Goal: Task Accomplishment & Management: Manage account settings

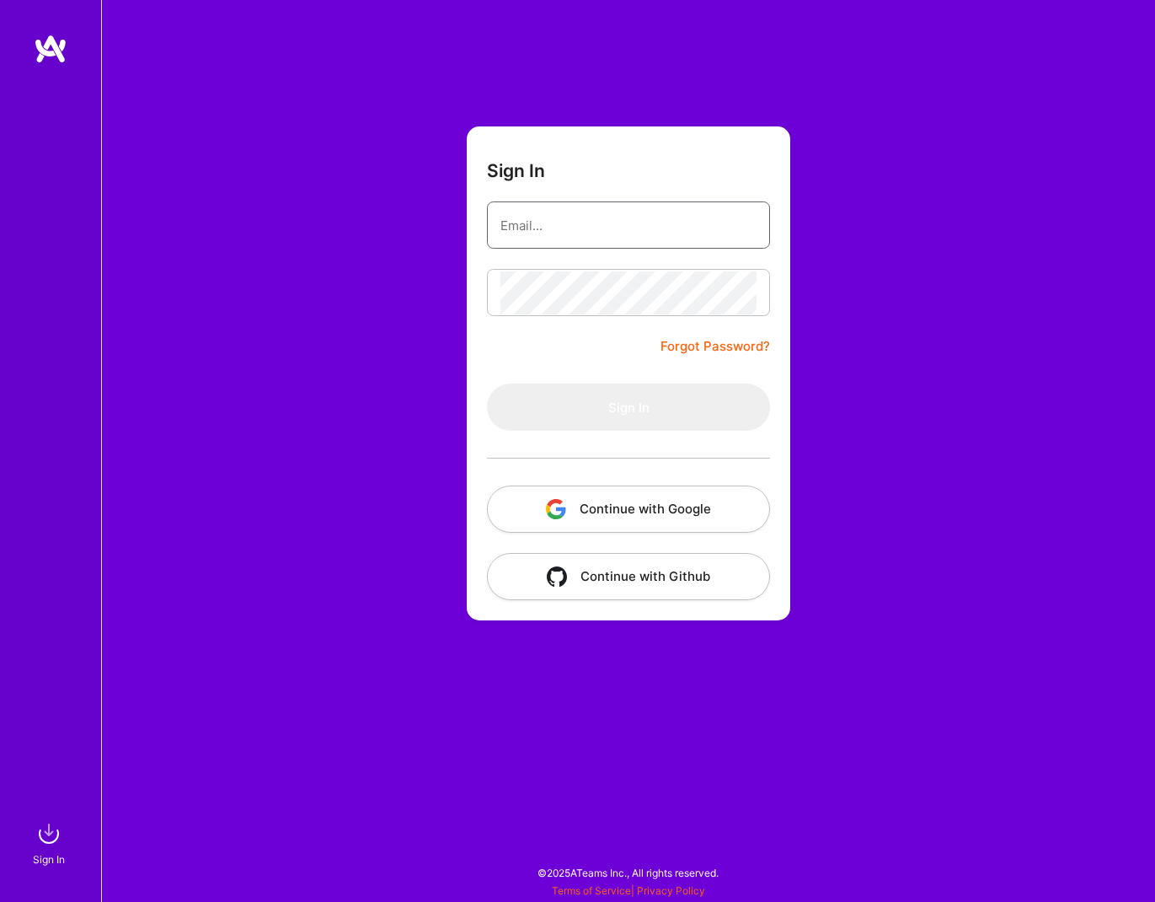
type input "[EMAIL_ADDRESS][DOMAIN_NAME]"
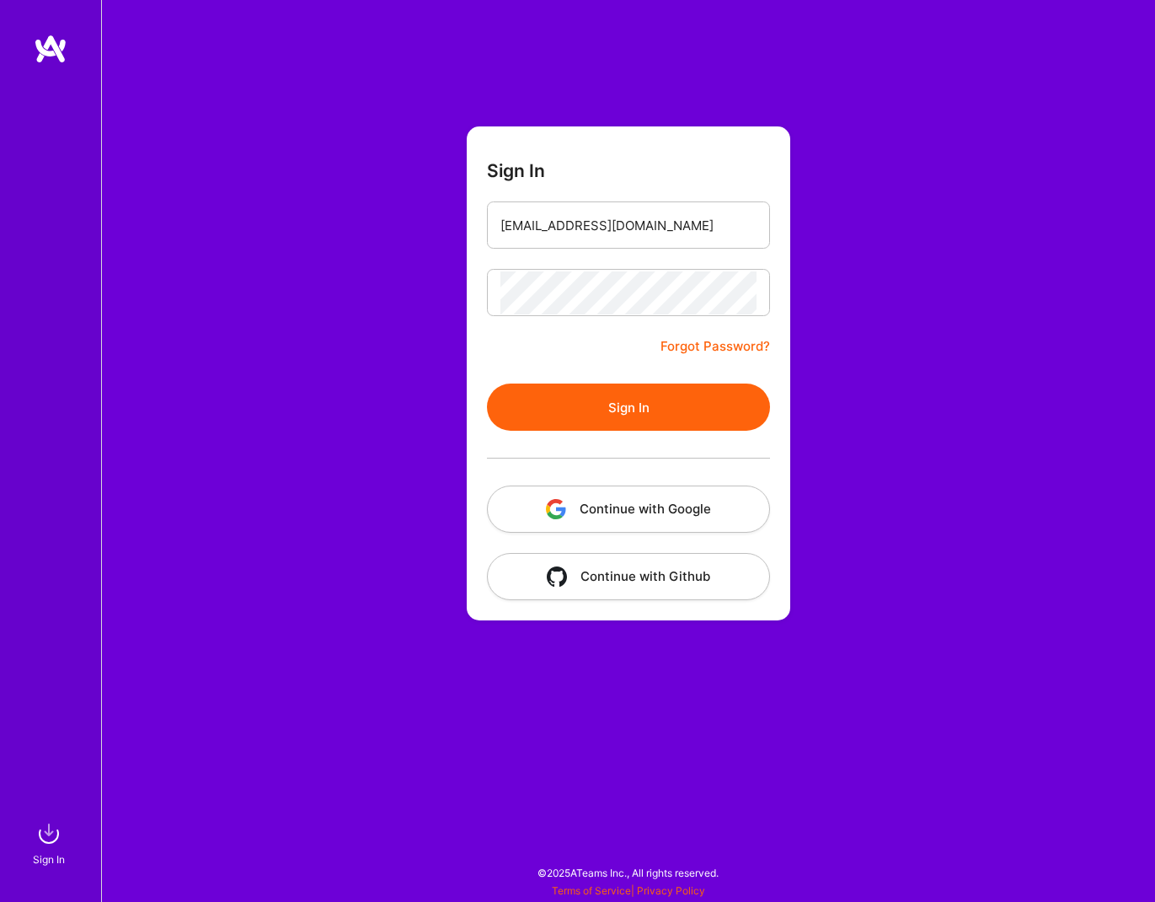
click at [600, 351] on form "Sign In [EMAIL_ADDRESS][DOMAIN_NAME] Forgot Password? Sign In Continue with Goo…" at bounding box center [629, 373] width 324 height 494
click at [617, 402] on button "Sign In" at bounding box center [628, 406] width 283 height 47
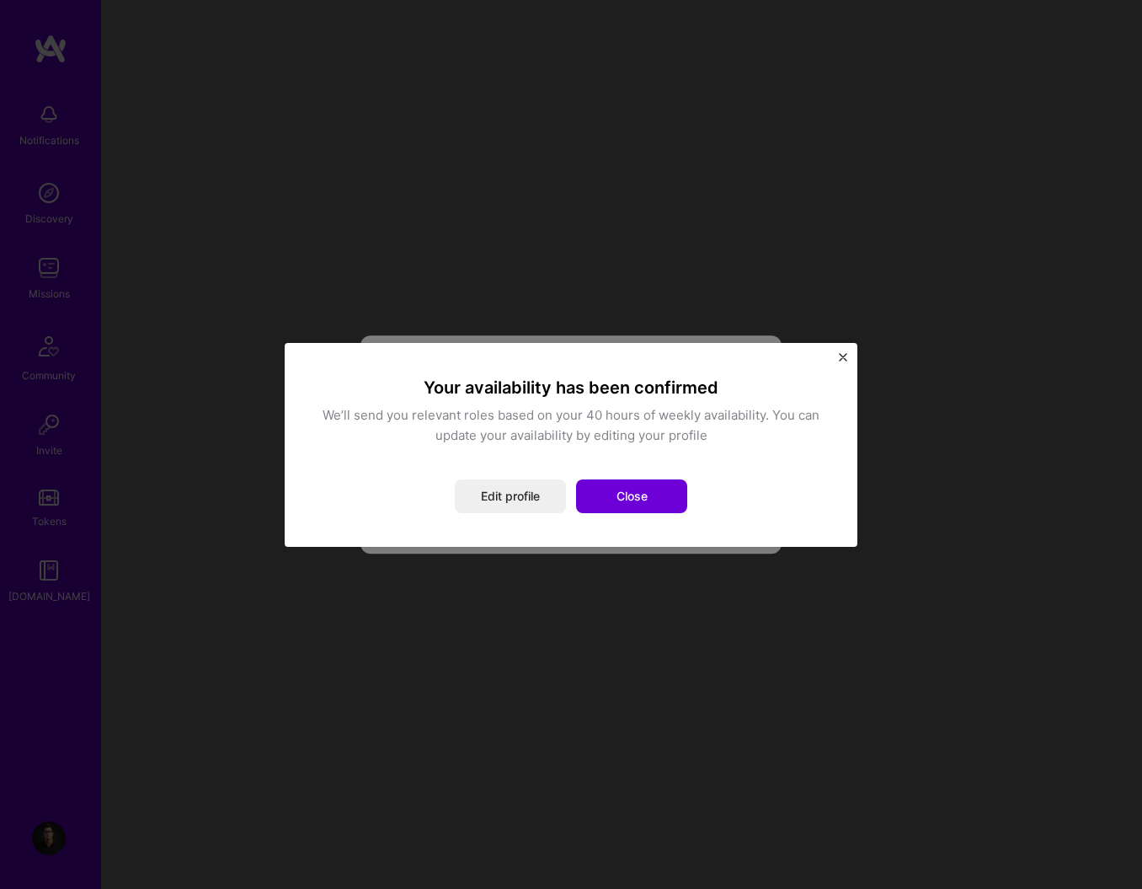
click at [462, 465] on div "Your availability has been confirmed We’ll send you relevant roles based on you…" at bounding box center [571, 445] width 506 height 136
click at [624, 499] on button "Close" at bounding box center [631, 496] width 111 height 34
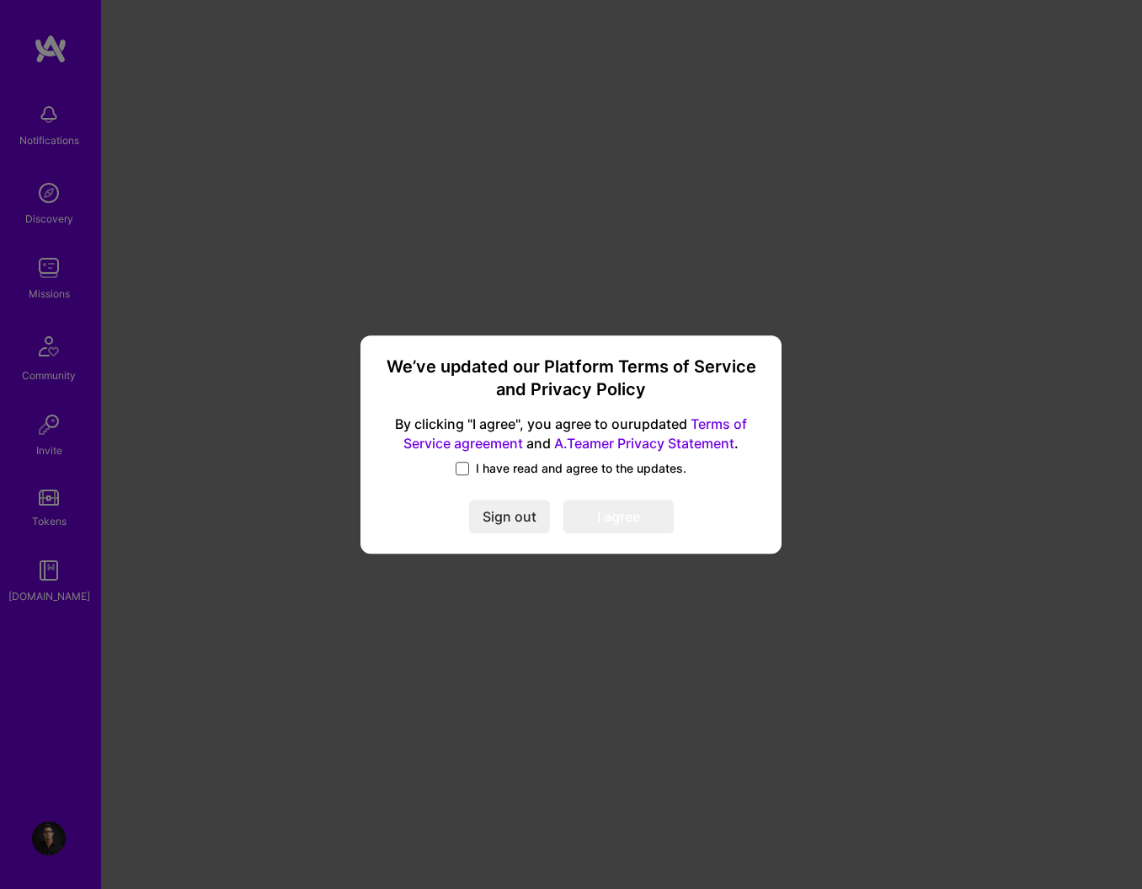
click at [461, 472] on span at bounding box center [462, 468] width 13 height 13
click at [0, 0] on input "I have read and agree to the updates." at bounding box center [0, 0] width 0 height 0
click at [605, 511] on button "I agree" at bounding box center [619, 517] width 110 height 34
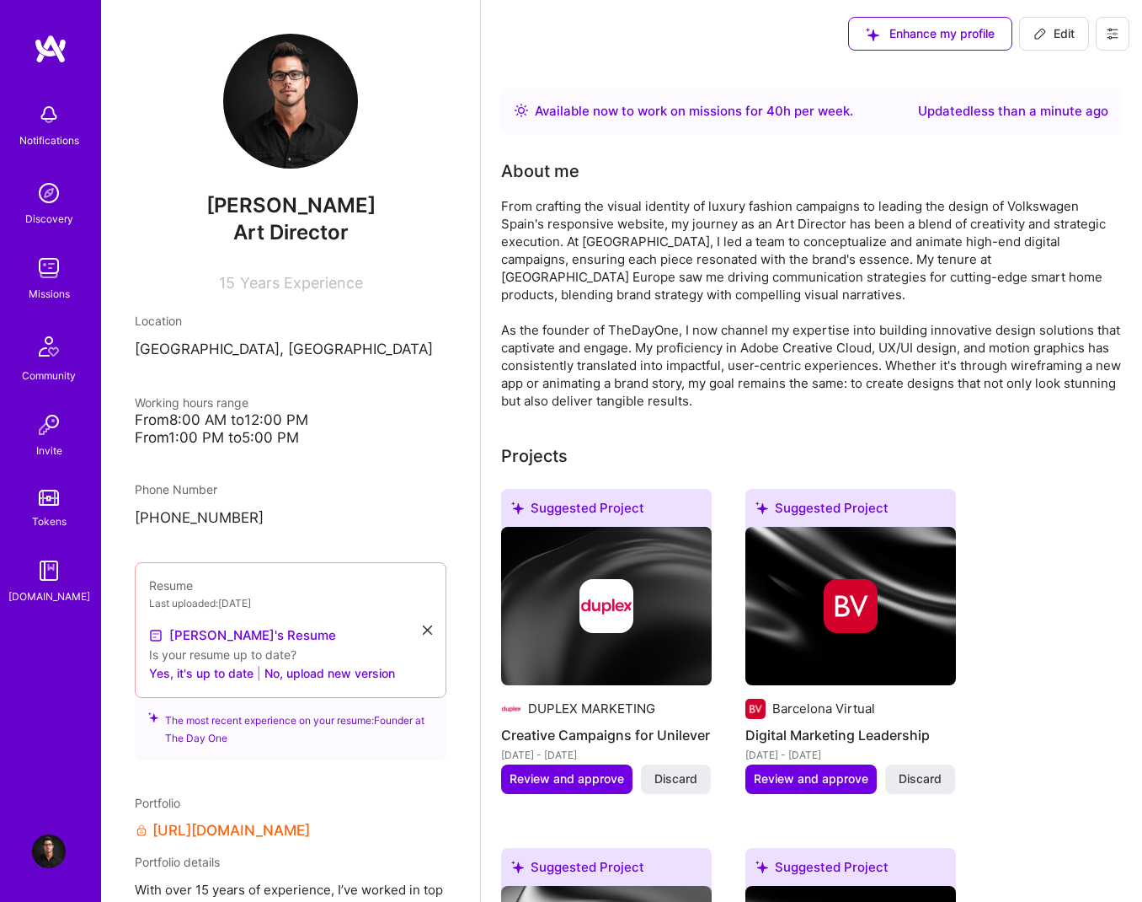
click at [37, 146] on div "Notifications" at bounding box center [49, 140] width 60 height 18
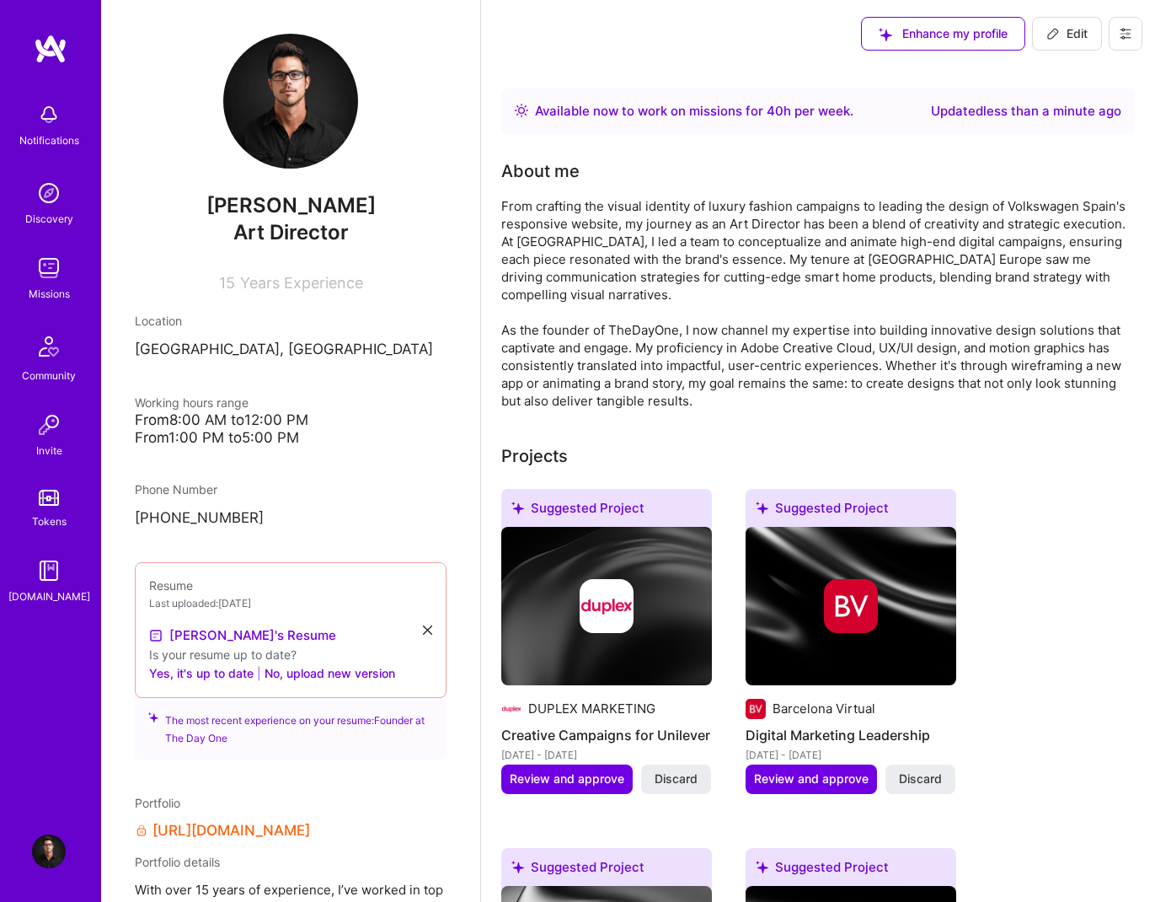
click at [45, 282] on img at bounding box center [49, 268] width 34 height 34
